Goal: Use online tool/utility: Utilize a website feature to perform a specific function

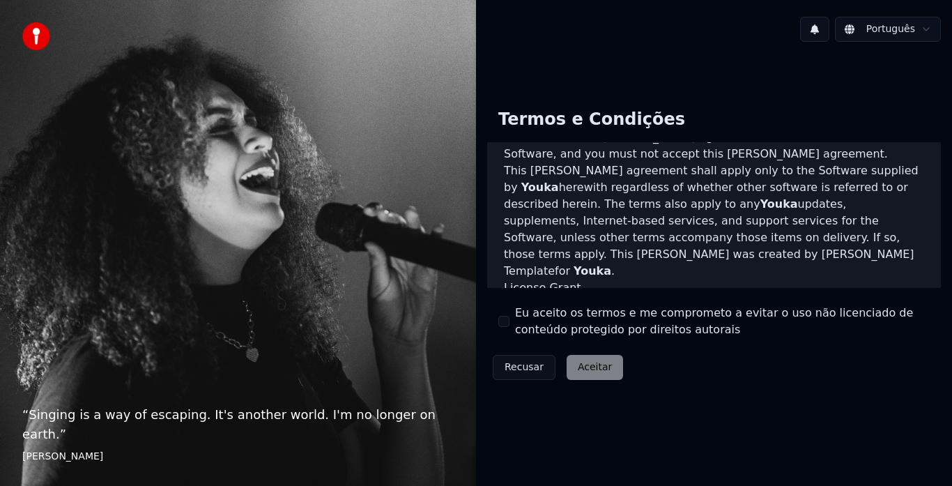
scroll to position [349, 0]
click at [533, 323] on label "Eu aceito os termos e me comprometo a evitar o uso não licenciado de conteúdo p…" at bounding box center [722, 321] width 415 height 33
click at [510, 323] on button "Eu aceito os termos e me comprometo a evitar o uso não licenciado de conteúdo p…" at bounding box center [503, 321] width 11 height 11
click at [577, 371] on button "Aceitar" at bounding box center [595, 367] width 56 height 25
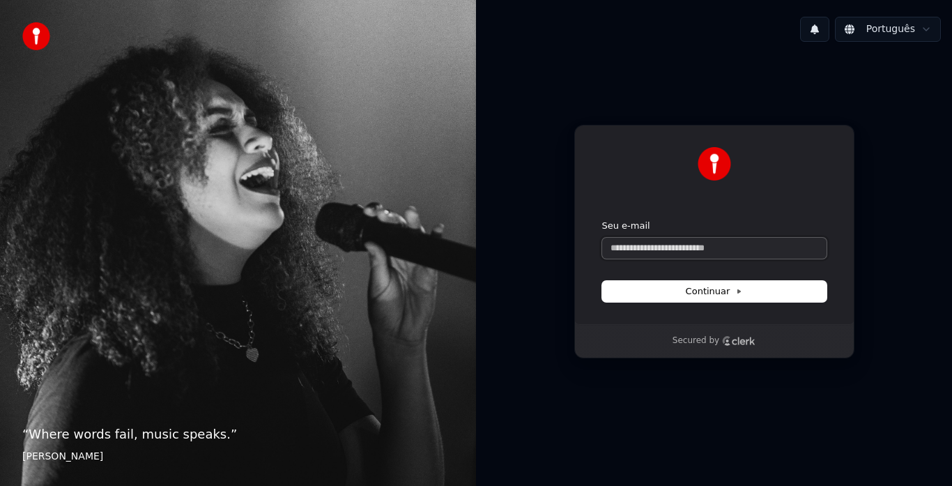
click at [669, 247] on input "Seu e-mail" at bounding box center [714, 248] width 224 height 21
click at [674, 250] on input "Seu e-mail" at bounding box center [714, 248] width 224 height 21
click at [687, 291] on button "Continuar" at bounding box center [714, 291] width 224 height 21
type input "**********"
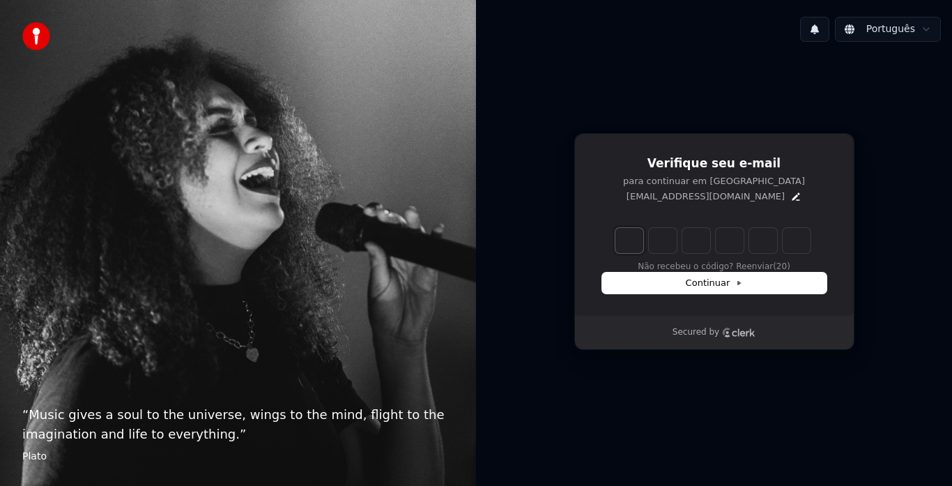
type input "*"
type input "**"
type input "*"
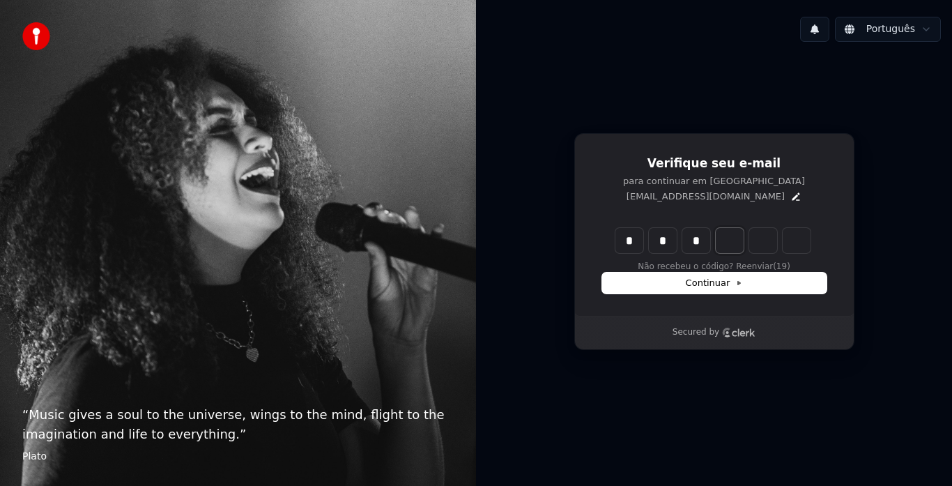
type input "***"
type input "*"
type input "****"
type input "*"
type input "******"
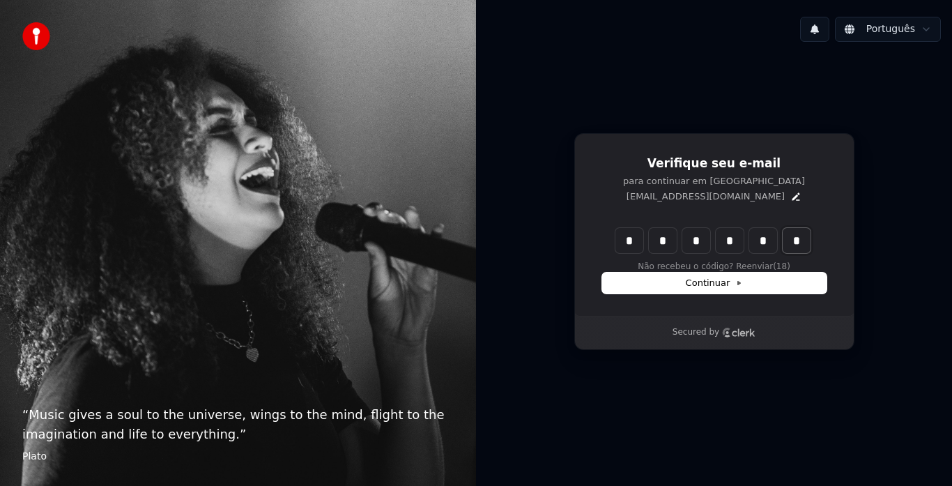
type input "*"
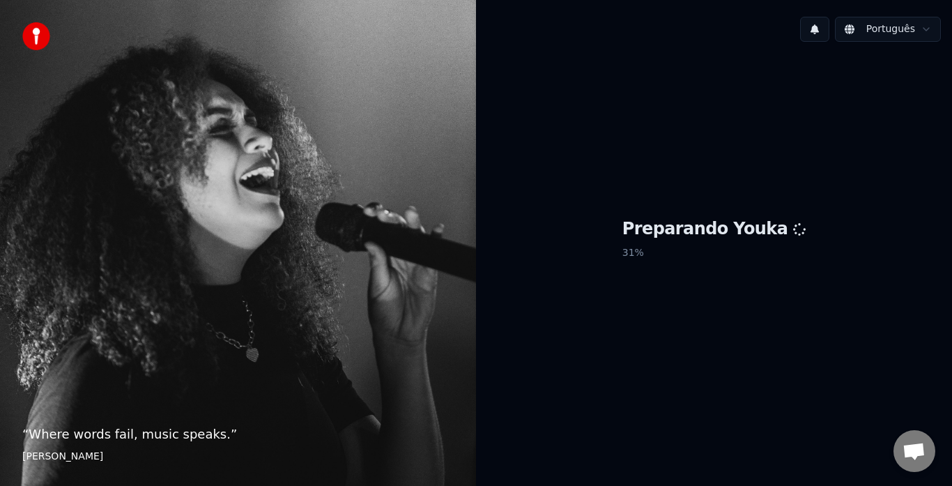
drag, startPoint x: 485, startPoint y: 248, endPoint x: 529, endPoint y: 204, distance: 62.1
click at [486, 248] on div "Preparando Youka 31 %" at bounding box center [714, 241] width 476 height 377
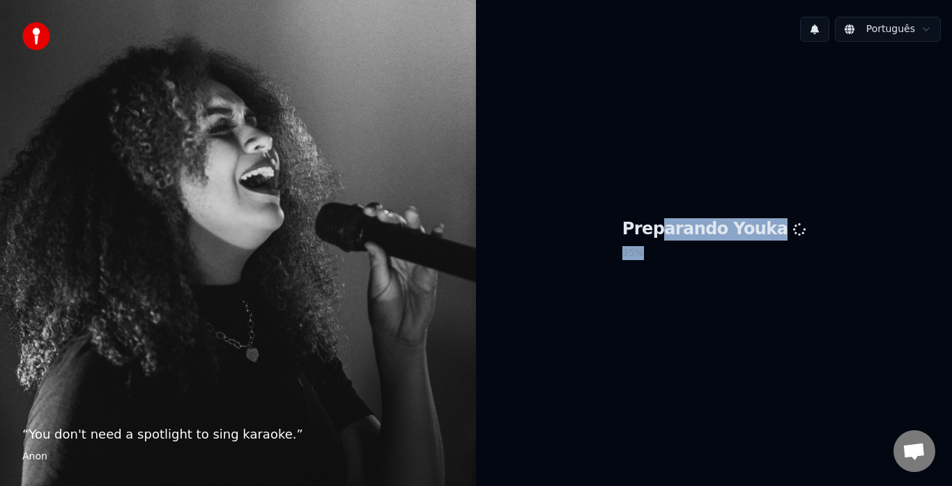
click at [675, 241] on div "Preparando Youka 35 %" at bounding box center [715, 241] width 184 height 47
click at [529, 283] on div "Preparando Youka 37 %" at bounding box center [714, 241] width 476 height 377
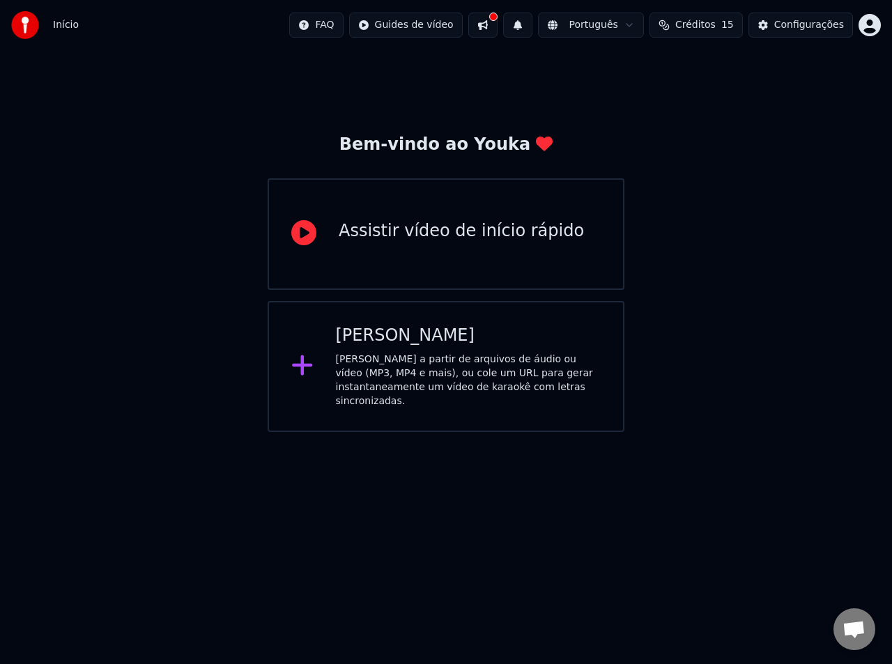
click at [419, 379] on div "Crie karaokê a partir de arquivos de áudio ou vídeo (MP3, MP4 e mais), ou cole …" at bounding box center [469, 381] width 266 height 56
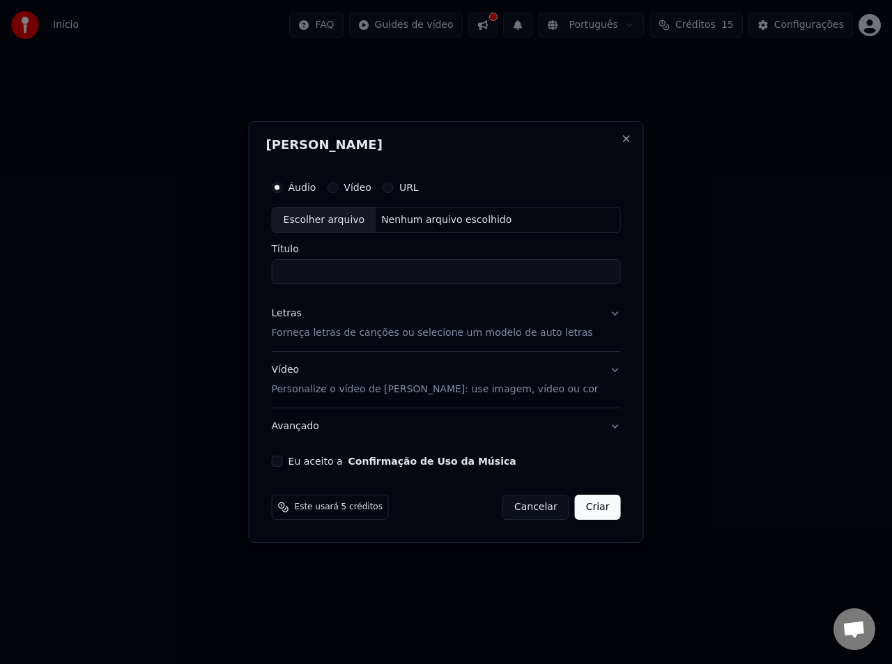
click at [363, 223] on div "Escolher arquivo" at bounding box center [325, 220] width 104 height 25
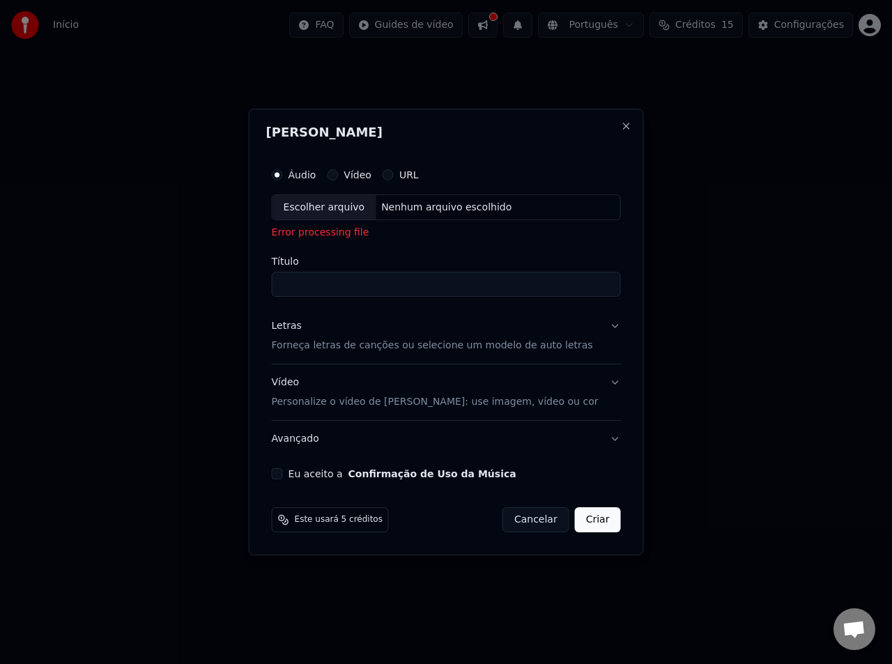
click at [352, 211] on div "Escolher arquivo" at bounding box center [325, 207] width 104 height 25
click at [423, 287] on input "Título" at bounding box center [446, 285] width 349 height 25
drag, startPoint x: 382, startPoint y: 171, endPoint x: 388, endPoint y: 175, distance: 7.5
click at [372, 172] on label "Vídeo" at bounding box center [358, 175] width 28 height 10
click at [338, 172] on button "Vídeo" at bounding box center [332, 174] width 11 height 11
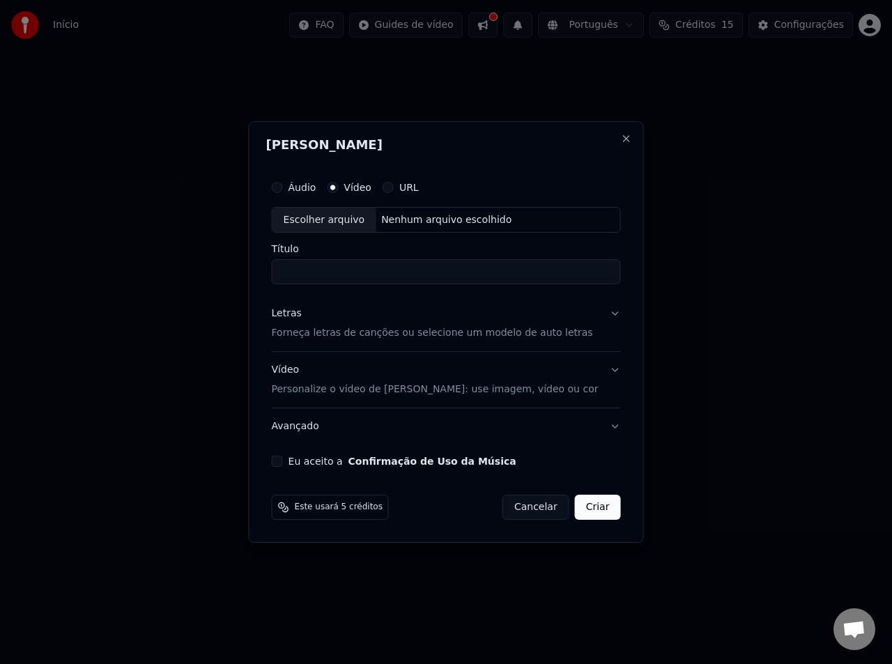
click at [419, 190] on label "URL" at bounding box center [409, 188] width 20 height 10
click at [394, 190] on button "URL" at bounding box center [388, 187] width 11 height 11
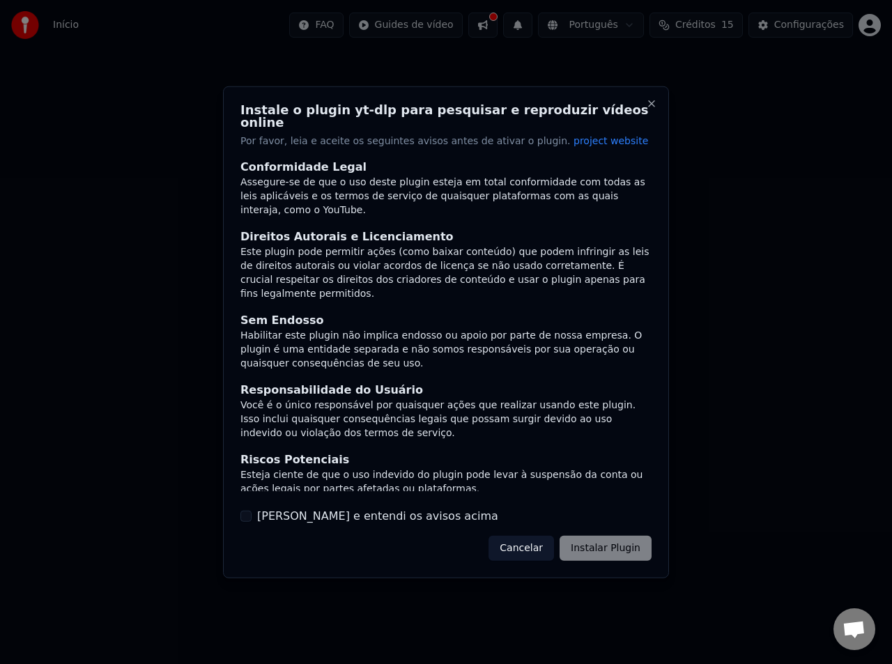
click at [536, 485] on button "Cancelar" at bounding box center [522, 548] width 66 height 25
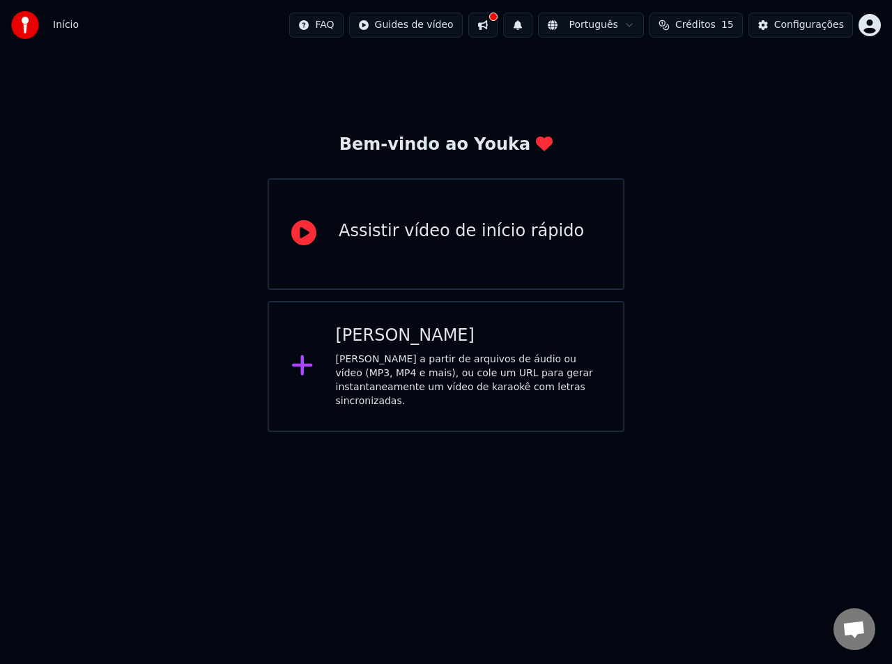
click at [438, 262] on div "Assistir vídeo de início rápido" at bounding box center [446, 234] width 357 height 112
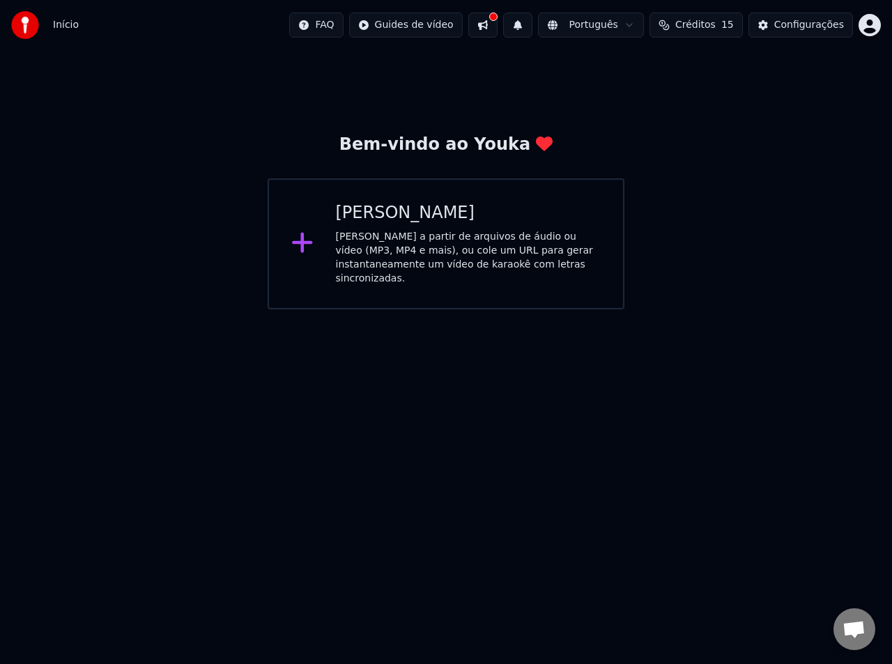
click at [471, 218] on div "Criar Karaokê" at bounding box center [469, 213] width 266 height 22
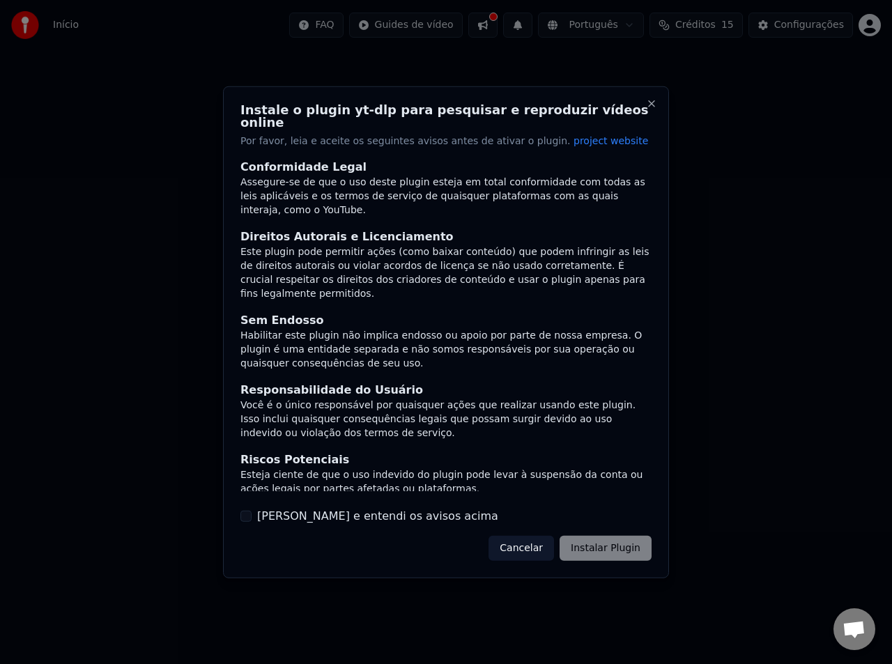
click at [301, 485] on label "Li e entendi os avisos acima" at bounding box center [377, 516] width 241 height 17
click at [252, 485] on button "Li e entendi os avisos acima" at bounding box center [246, 516] width 11 height 11
click at [578, 485] on button "Instalar Plugin" at bounding box center [606, 548] width 92 height 25
click at [515, 485] on div "Cancelar Instalar Plugin" at bounding box center [562, 548] width 180 height 25
drag, startPoint x: 788, startPoint y: 367, endPoint x: 694, endPoint y: 361, distance: 94.3
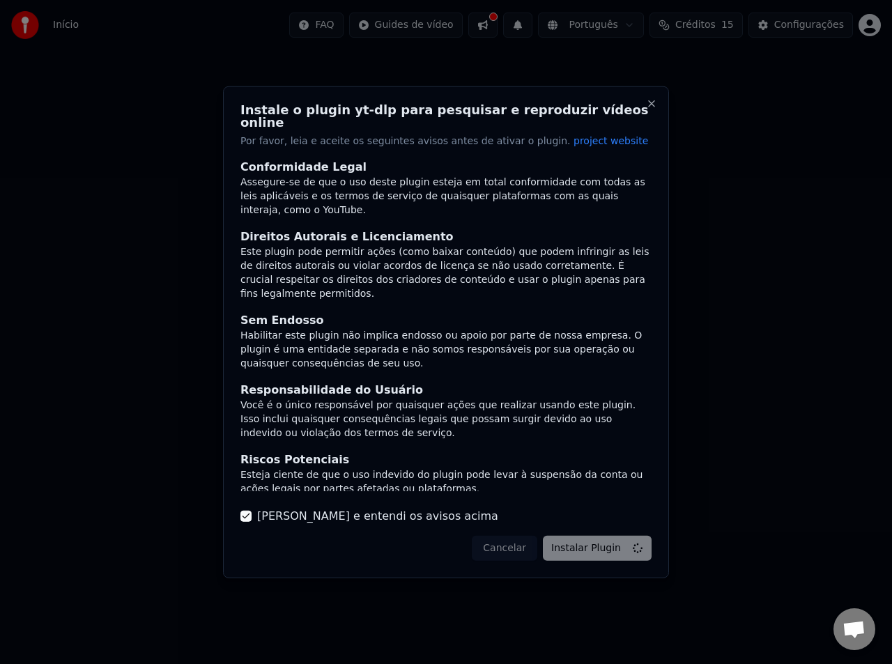
click at [784, 367] on div at bounding box center [446, 332] width 892 height 664
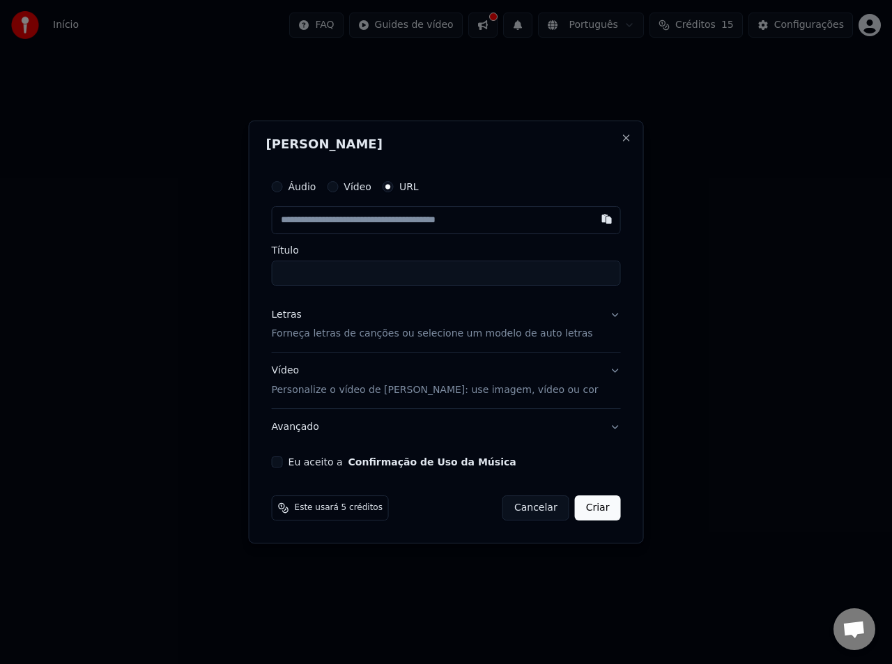
click at [311, 187] on label "Áudio" at bounding box center [303, 187] width 28 height 10
click at [283, 187] on button "Áudio" at bounding box center [277, 186] width 11 height 11
click at [332, 220] on div "Escolher arquivo" at bounding box center [325, 220] width 104 height 25
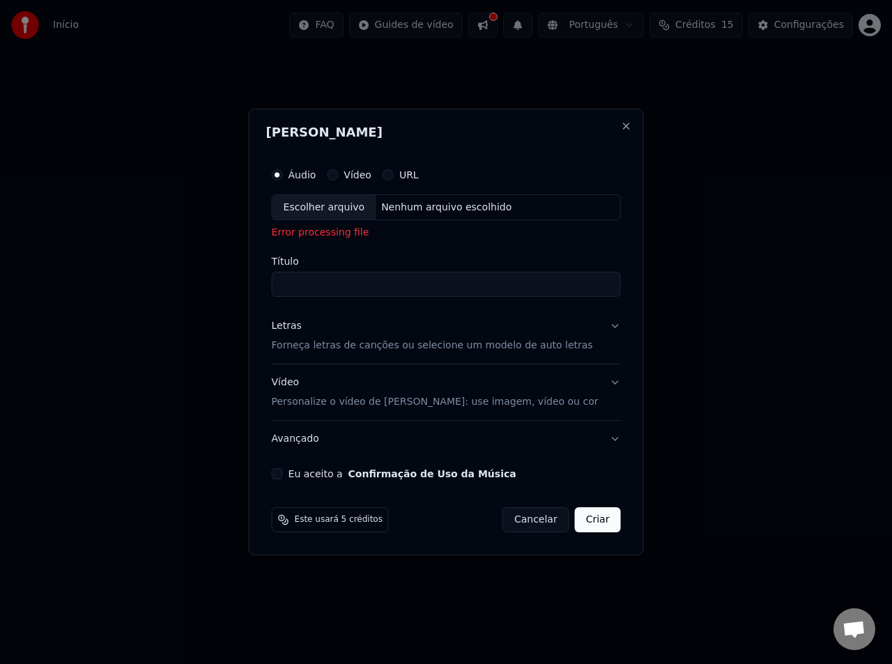
click at [419, 174] on label "URL" at bounding box center [409, 175] width 20 height 10
click at [394, 174] on button "URL" at bounding box center [388, 174] width 11 height 11
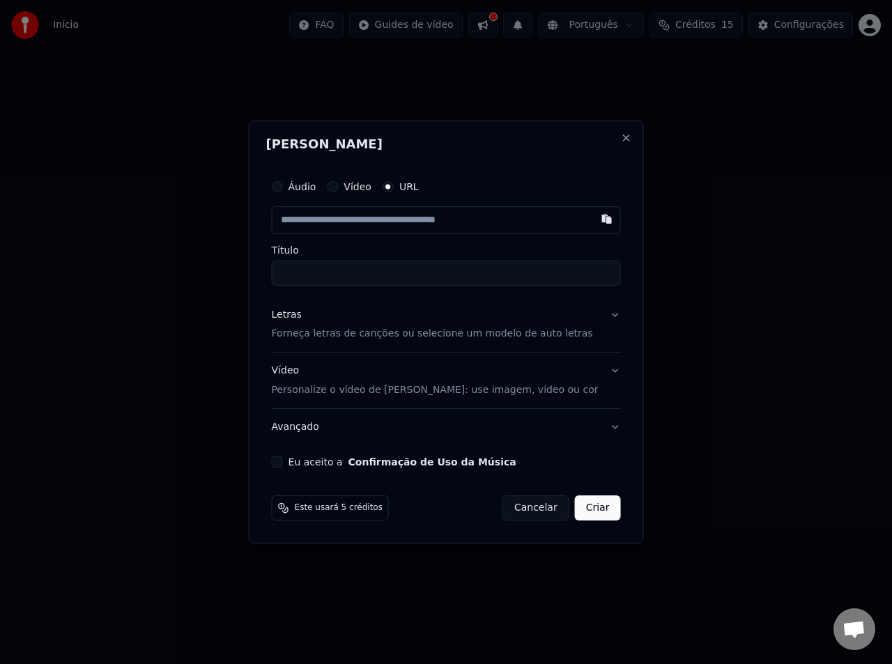
click at [402, 218] on input "text" at bounding box center [446, 220] width 349 height 28
click at [350, 265] on input "Título" at bounding box center [446, 273] width 349 height 25
click at [390, 229] on input "text" at bounding box center [446, 220] width 349 height 28
paste input "**********"
type input "**********"
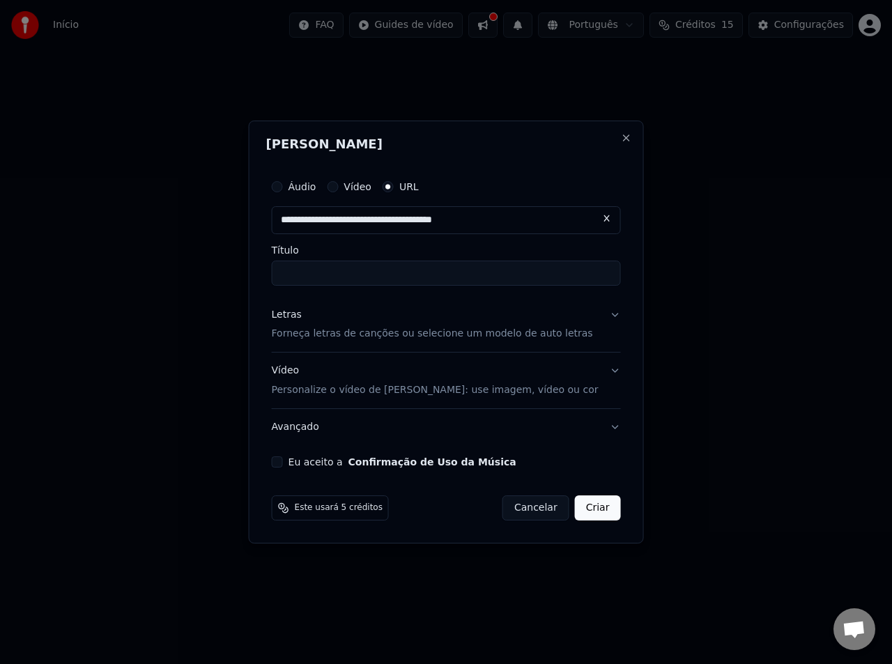
type input "**********"
click at [575, 485] on button "Criar" at bounding box center [598, 508] width 46 height 25
type input "**********"
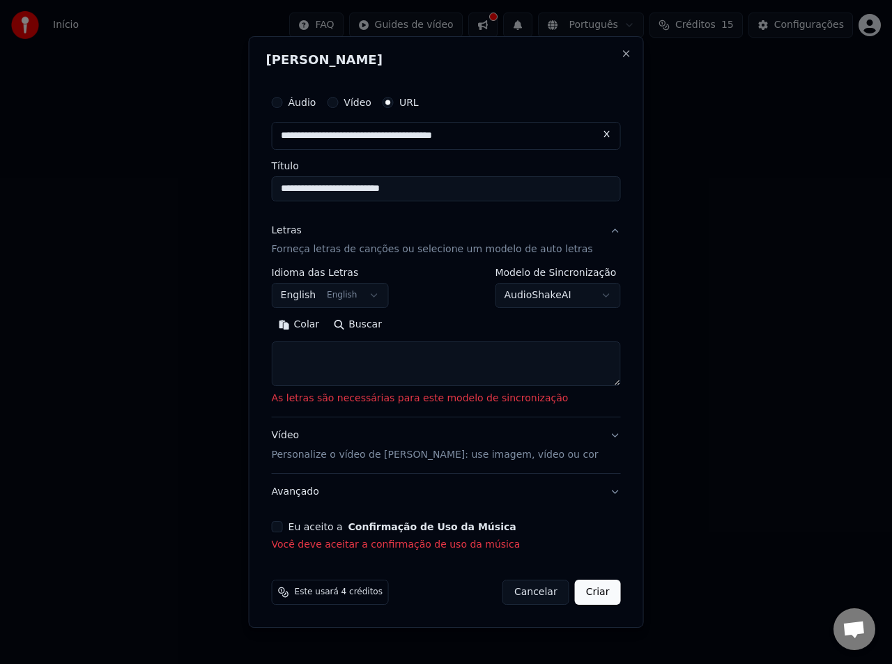
click at [310, 295] on button "English English" at bounding box center [330, 296] width 117 height 25
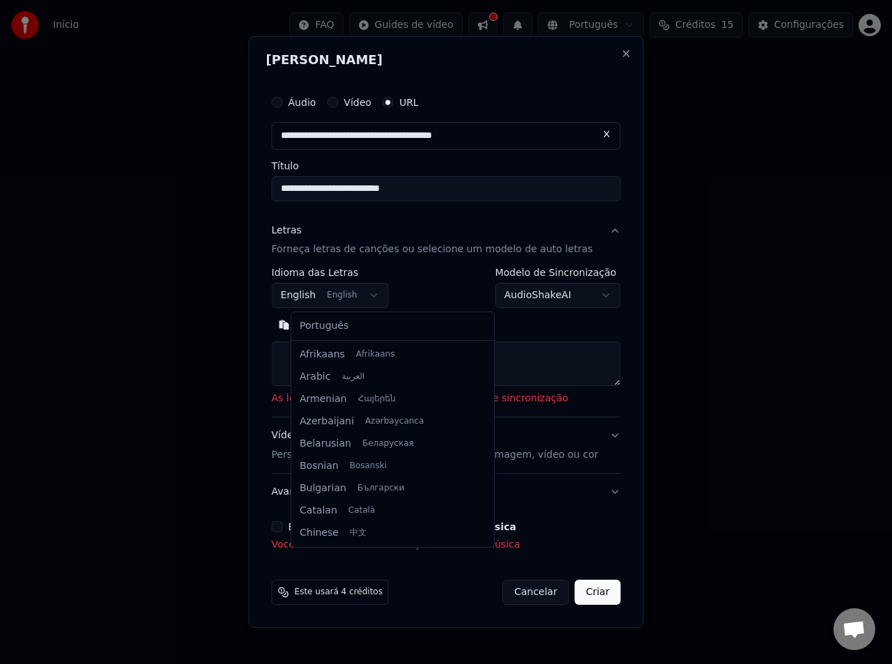
scroll to position [112, 0]
click at [400, 298] on body "**********" at bounding box center [446, 155] width 892 height 310
click at [392, 298] on body "**********" at bounding box center [446, 155] width 892 height 310
select select "**"
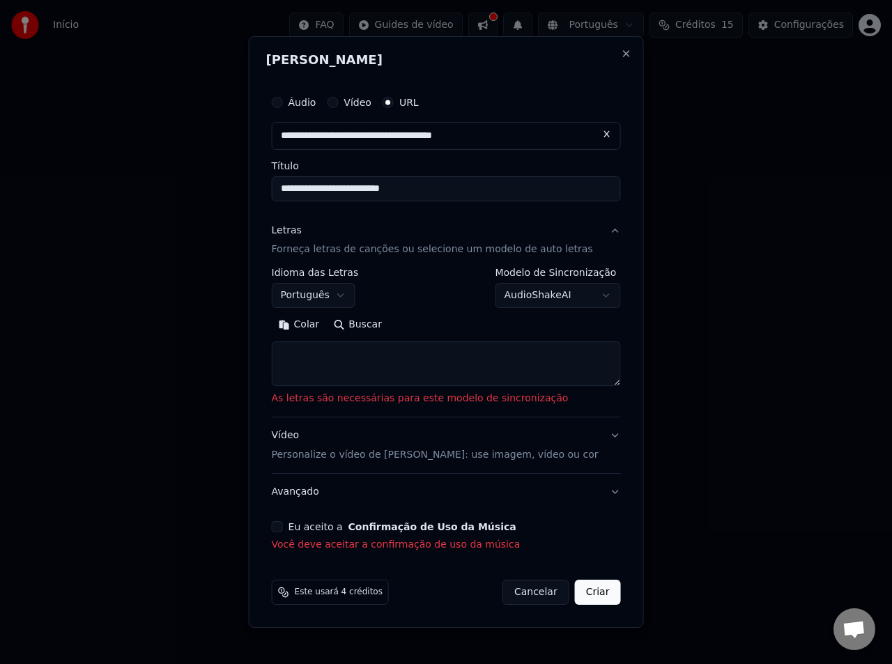
click at [452, 358] on textarea at bounding box center [446, 364] width 349 height 45
click at [379, 363] on textarea at bounding box center [446, 364] width 349 height 45
paste textarea "**********"
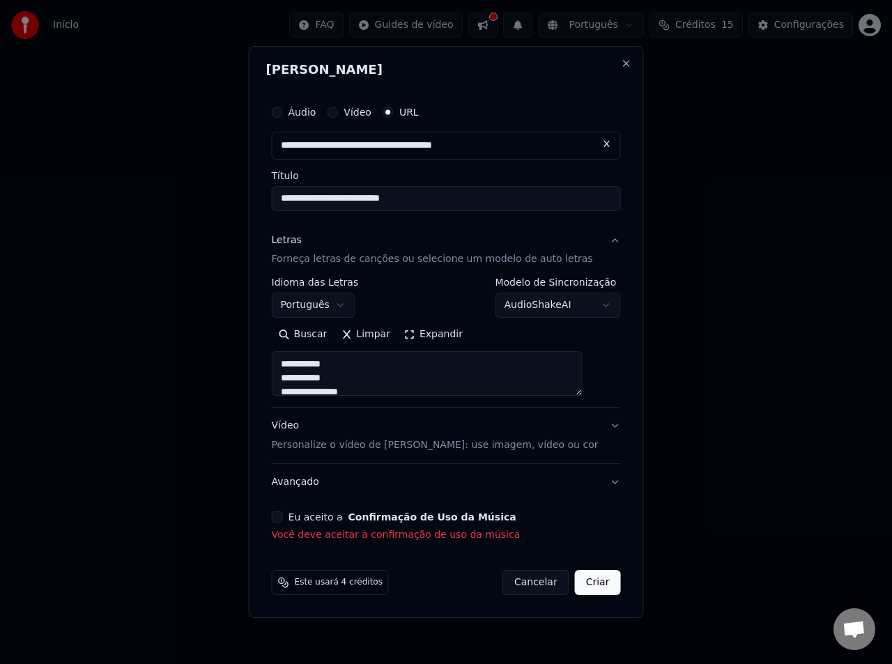
scroll to position [923, 0]
type textarea "**********"
click at [580, 485] on button "Criar" at bounding box center [598, 582] width 46 height 25
click at [575, 485] on button "Criar" at bounding box center [598, 582] width 46 height 25
click at [535, 367] on textarea at bounding box center [427, 374] width 311 height 45
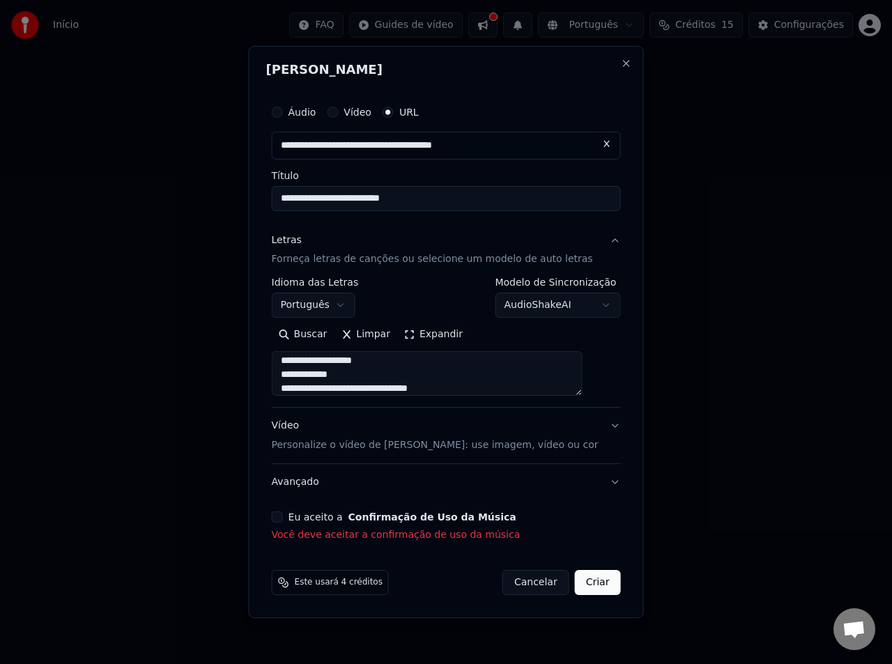
click at [513, 372] on textarea at bounding box center [427, 374] width 311 height 45
click at [584, 485] on div "Este usará 4 créditos Cancelar Criar" at bounding box center [446, 583] width 360 height 36
click at [342, 485] on span "Este usará 4 créditos" at bounding box center [339, 582] width 88 height 11
click at [283, 485] on button "Eu aceito a Confirmação de Uso da Música" at bounding box center [277, 517] width 11 height 11
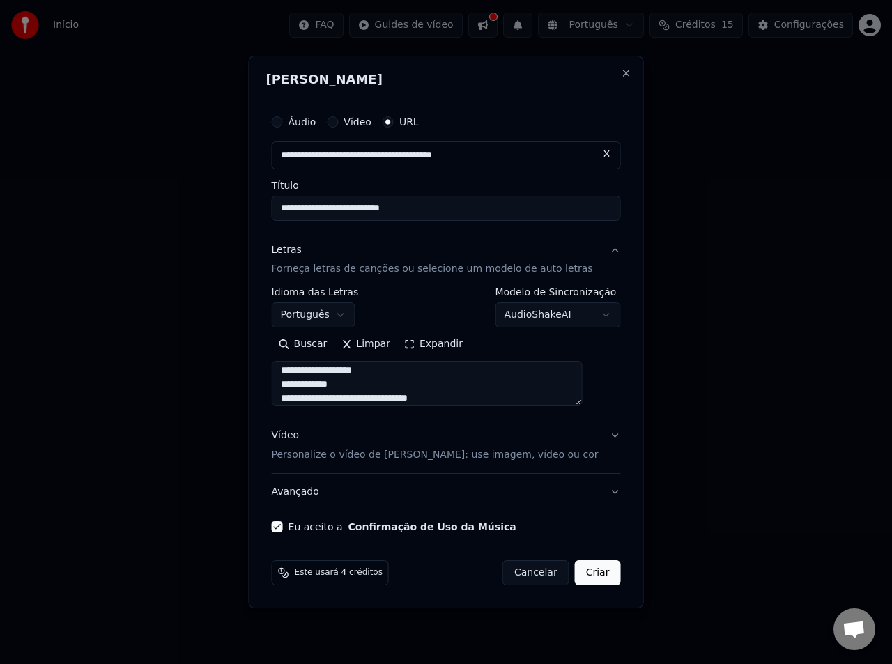
click at [579, 485] on button "Criar" at bounding box center [598, 572] width 46 height 25
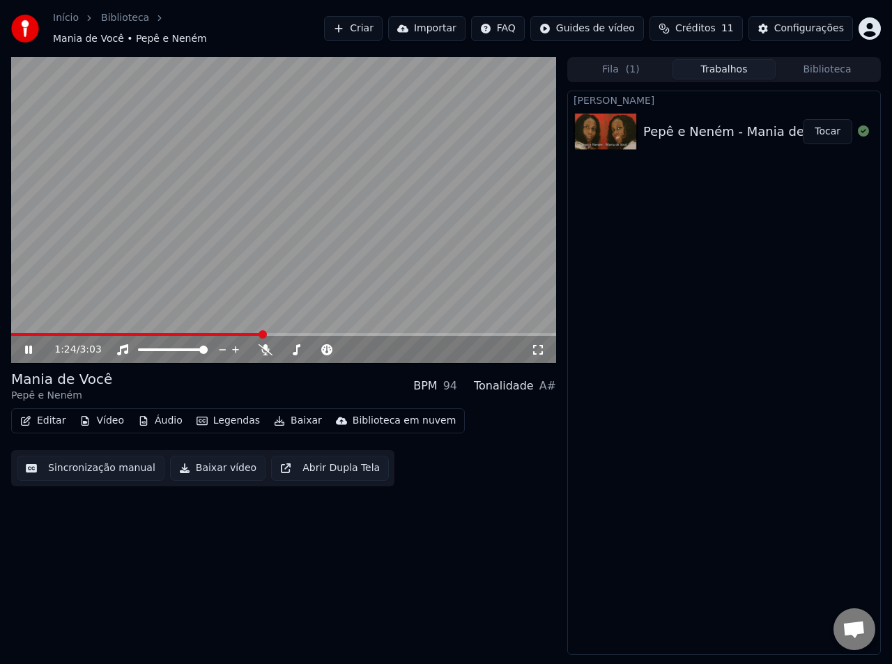
click at [733, 65] on button "Trabalhos" at bounding box center [724, 69] width 103 height 20
click at [608, 66] on button "Fila ( 1 )" at bounding box center [621, 69] width 103 height 20
